Goal: Answer question/provide support

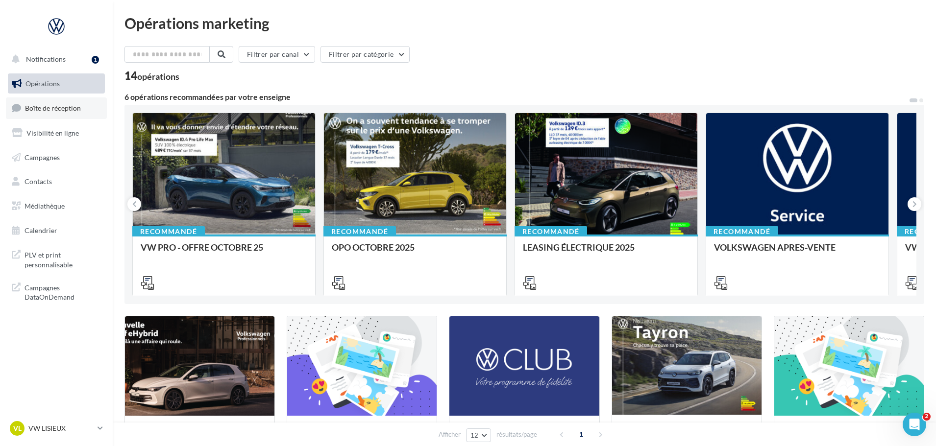
click at [51, 112] on span "Boîte de réception" at bounding box center [53, 108] width 56 height 8
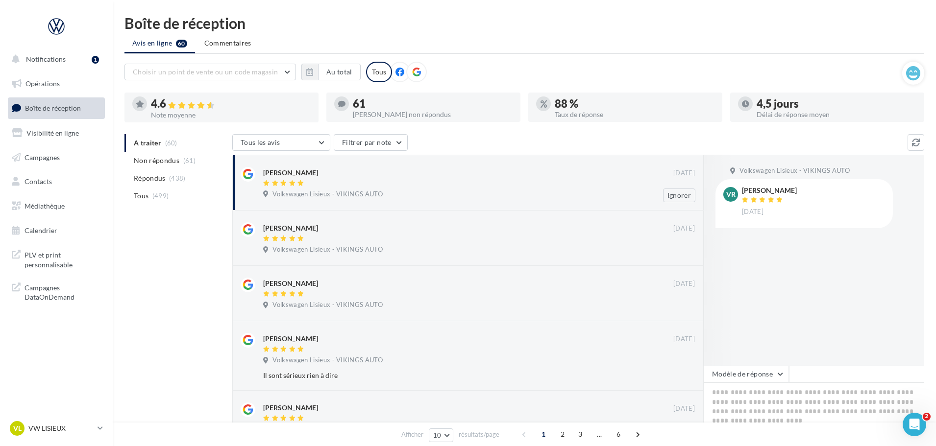
click at [329, 183] on div at bounding box center [468, 184] width 410 height 8
click at [764, 367] on button "Modèle de réponse" at bounding box center [746, 374] width 85 height 17
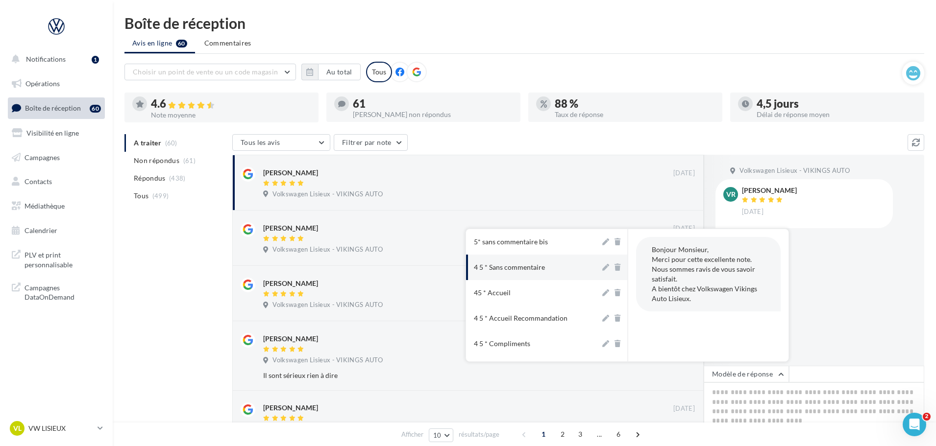
click at [530, 273] on button "4 5 * Sans commentaire" at bounding box center [533, 267] width 134 height 25
type textarea "**********"
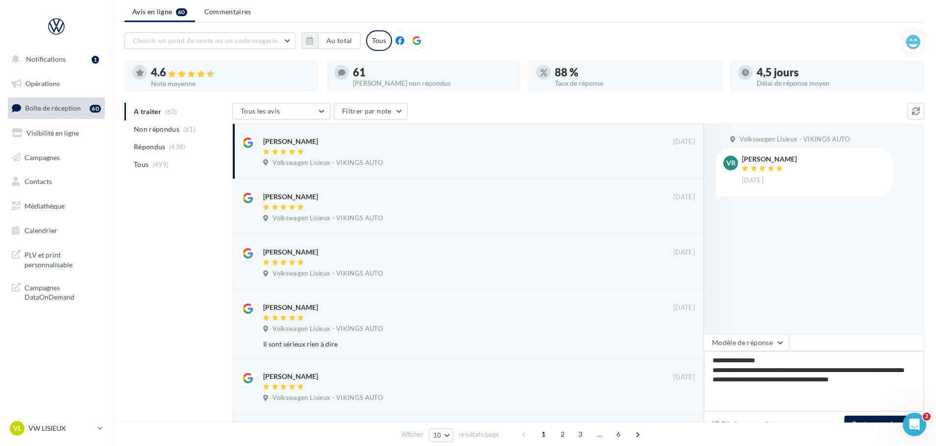
scroll to position [49, 0]
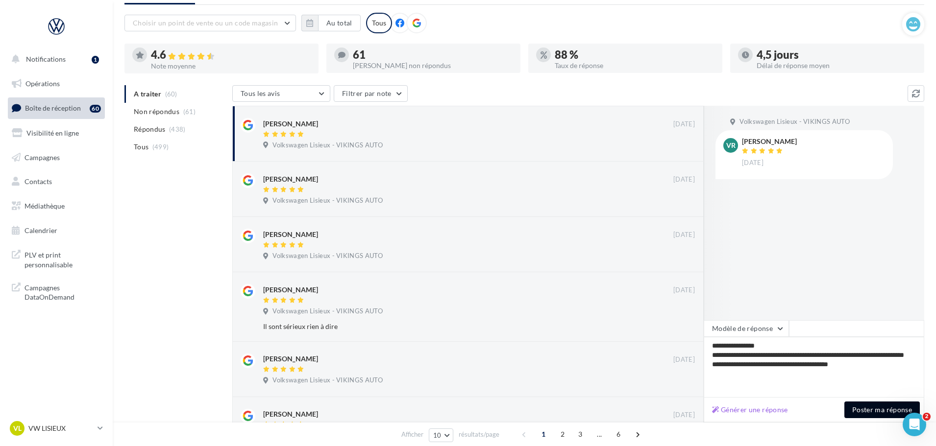
click at [866, 412] on button "Poster ma réponse" at bounding box center [881, 410] width 75 height 17
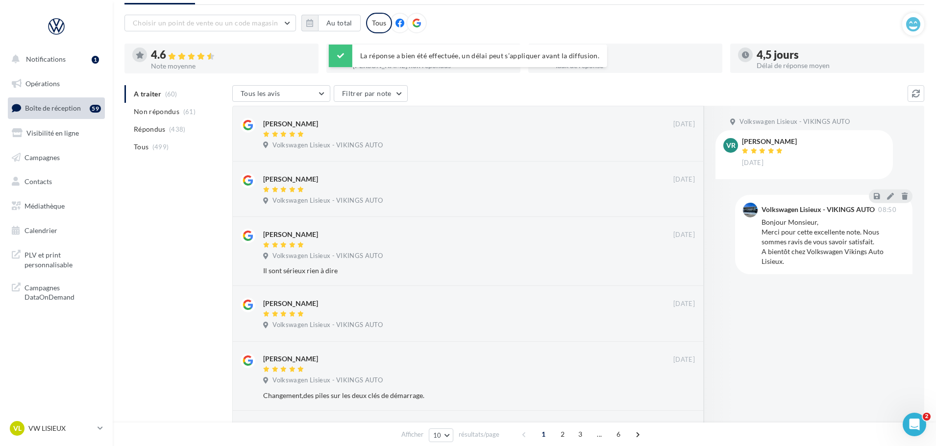
drag, startPoint x: 43, startPoint y: 437, endPoint x: 45, endPoint y: 416, distance: 21.7
click at [43, 436] on link "VL VW LISIEUX vw-lis-vau" at bounding box center [56, 428] width 97 height 19
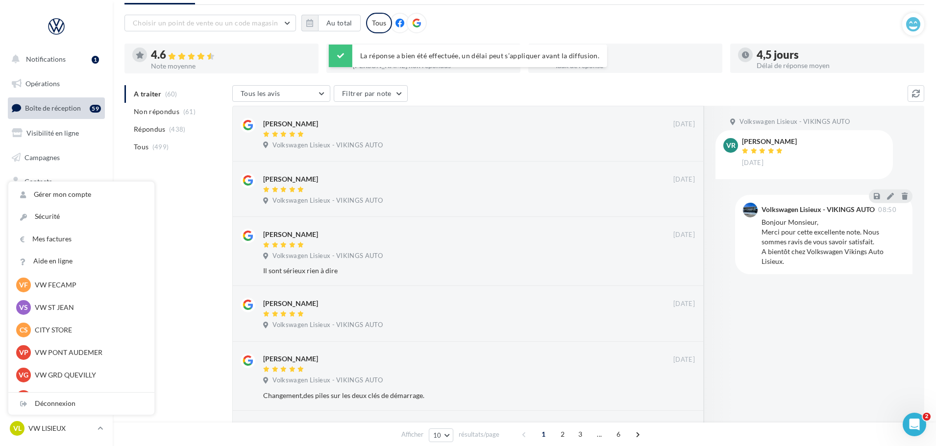
scroll to position [147, 0]
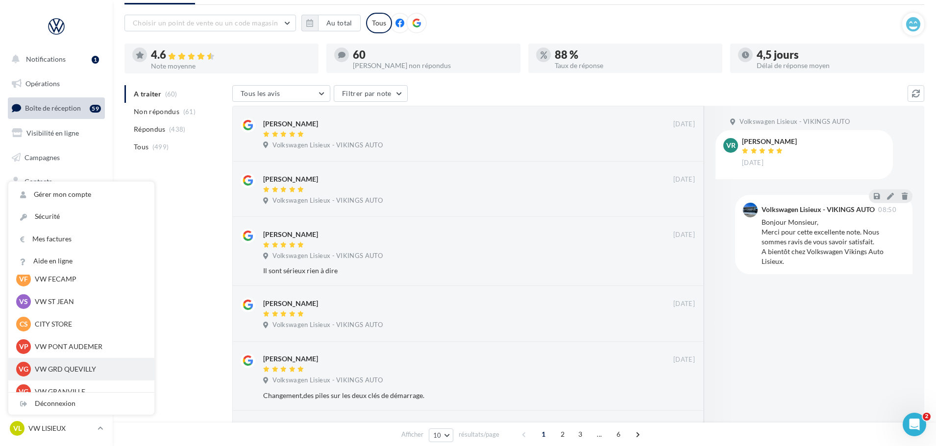
click at [76, 364] on div "VG VW GRD QUEVILLY vw-leg-vau" at bounding box center [81, 369] width 130 height 15
